Goal: Information Seeking & Learning: Learn about a topic

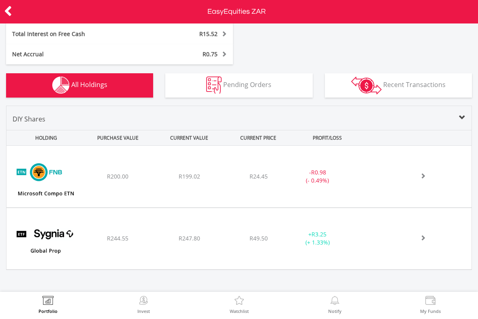
scroll to position [257, 0]
click at [410, 244] on div "﻿ Sygnia Itrix Global Prop ETF R244.55 R247.80 R49.50 + R3.25 (+ 1.33%)" at bounding box center [238, 239] width 465 height 62
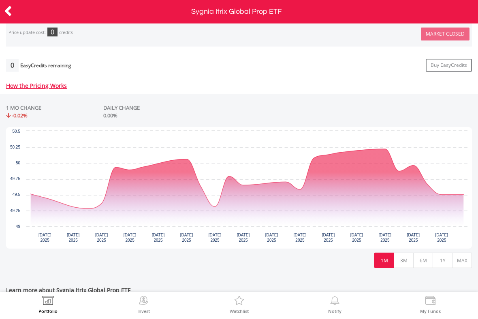
scroll to position [308, 0]
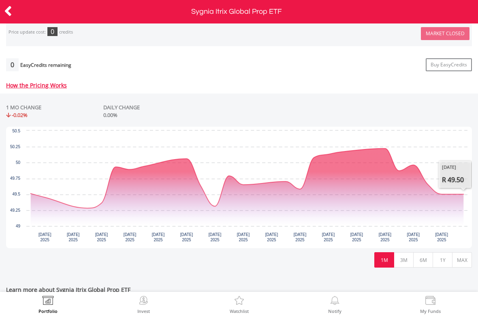
click at [317, 262] on div "No chart available. 1 MO CHANGE -0.02% DAILY CHANGE 0.00% Chart Chart with 23 d…" at bounding box center [239, 185] width 478 height 184
click at [367, 193] on icon "Interactive chart" at bounding box center [247, 187] width 433 height 77
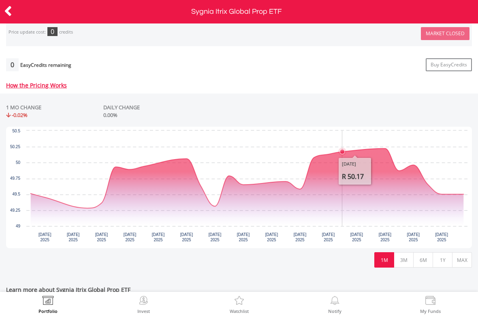
click at [340, 218] on icon "Interactive chart" at bounding box center [247, 187] width 433 height 77
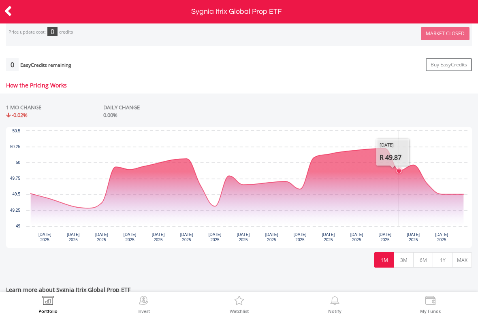
click at [398, 206] on icon "Interactive chart" at bounding box center [247, 187] width 433 height 77
click at [365, 217] on icon "Interactive chart" at bounding box center [247, 187] width 433 height 77
click at [325, 264] on div "No chart available. 1 MO CHANGE -0.02% DAILY CHANGE 0.00% Chart Chart with 23 d…" at bounding box center [239, 185] width 478 height 184
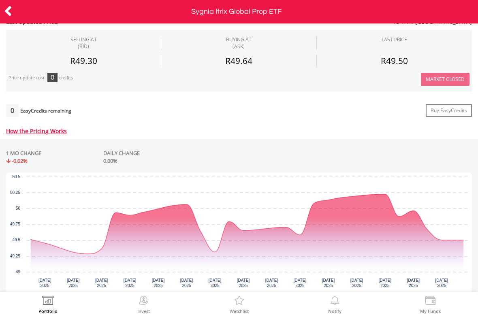
scroll to position [265, 0]
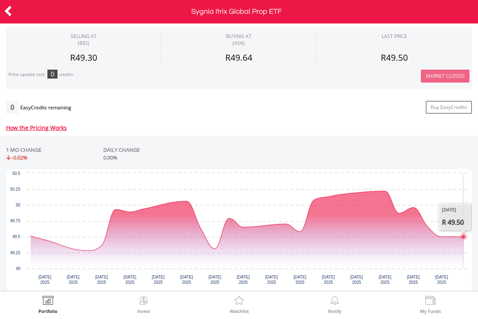
click at [463, 244] on icon "Interactive chart" at bounding box center [247, 220] width 433 height 59
click at [459, 239] on icon "Interactive chart" at bounding box center [247, 220] width 433 height 59
click at [477, 184] on div "No chart available. 1 MO CHANGE -0.02% DAILY CHANGE 0.00% Chart Chart with 23 d…" at bounding box center [239, 228] width 478 height 184
click at [311, 225] on icon "Interactive chart" at bounding box center [247, 220] width 433 height 59
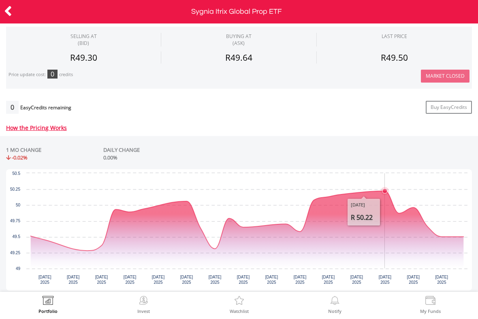
click at [384, 251] on icon "Interactive chart" at bounding box center [247, 229] width 433 height 77
click at [325, 243] on icon "Interactive chart" at bounding box center [247, 229] width 433 height 77
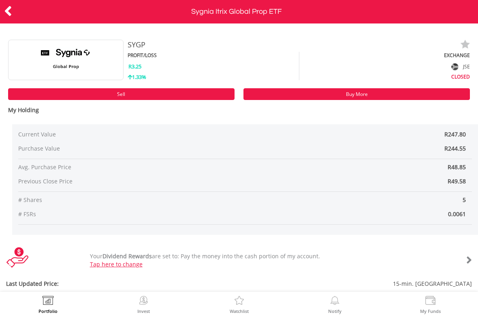
scroll to position [0, 0]
click at [20, 13] on div at bounding box center [24, 11] width 48 height 17
click at [19, 13] on div at bounding box center [24, 11] width 48 height 17
click at [8, 8] on icon at bounding box center [8, 11] width 8 height 16
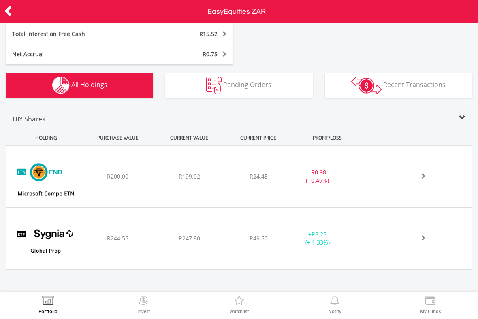
scroll to position [257, 0]
click at [2, 21] on header "EasyEquities ZAR" at bounding box center [239, 11] width 478 height 23
click at [10, 13] on icon at bounding box center [8, 11] width 8 height 16
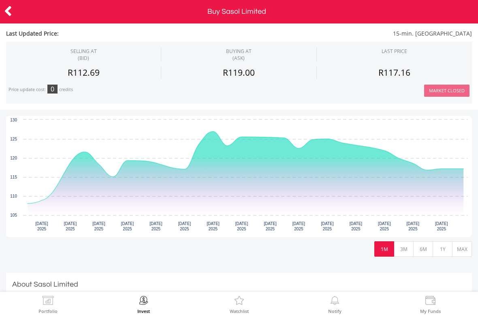
scroll to position [214, 0]
click at [218, 147] on icon "Interactive chart" at bounding box center [245, 168] width 435 height 72
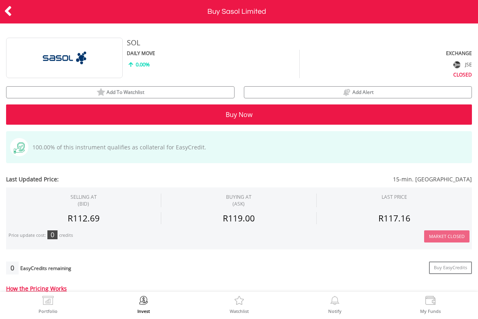
scroll to position [0, 0]
